Goal: Task Accomplishment & Management: Manage account settings

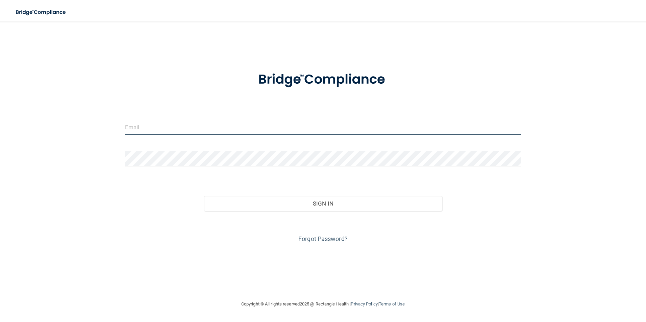
click at [148, 130] on input "email" at bounding box center [323, 127] width 396 height 15
type input "[EMAIL_ADDRESS][DOMAIN_NAME]"
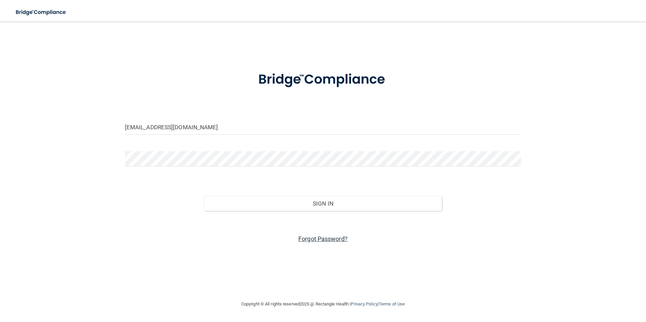
click at [312, 236] on link "Forgot Password?" at bounding box center [322, 239] width 49 height 7
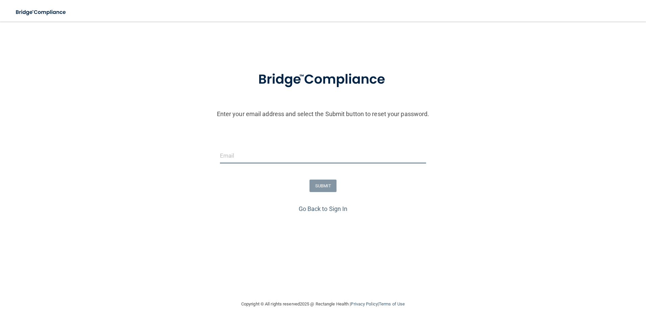
click at [233, 157] on input "email" at bounding box center [323, 155] width 206 height 15
type input "[EMAIL_ADDRESS][DOMAIN_NAME]"
click at [323, 187] on button "SUBMIT" at bounding box center [323, 186] width 27 height 13
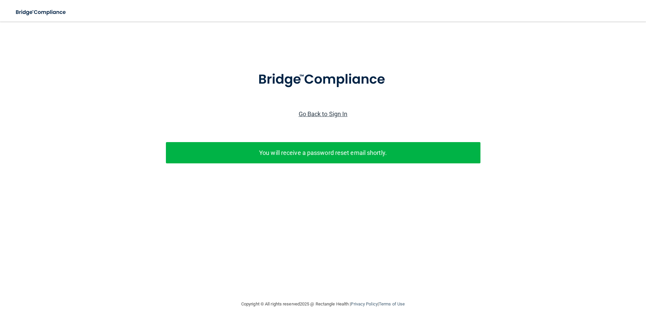
click at [329, 114] on link "Go Back to Sign In" at bounding box center [323, 114] width 49 height 7
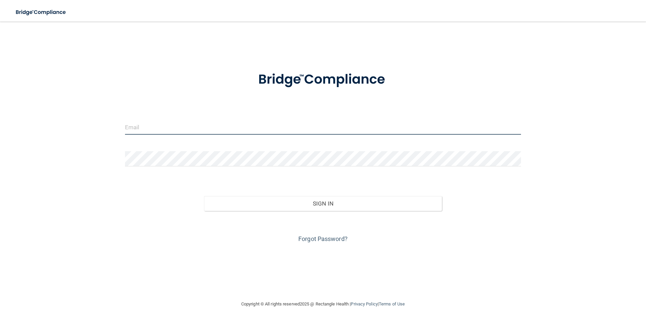
click at [195, 129] on input "email" at bounding box center [323, 127] width 396 height 15
type input "[EMAIL_ADDRESS][DOMAIN_NAME]"
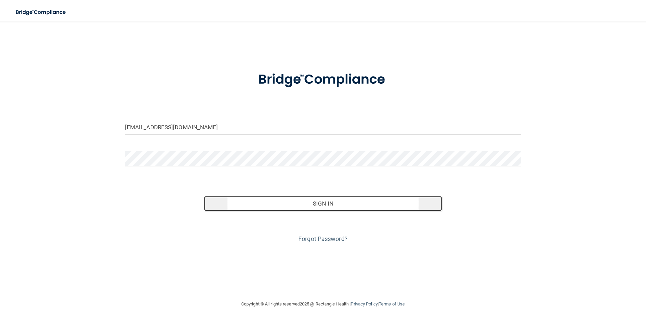
click at [340, 201] on button "Sign In" at bounding box center [323, 203] width 238 height 15
